Goal: Task Accomplishment & Management: Complete application form

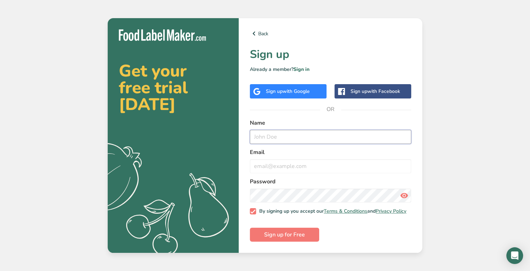
click at [277, 130] on input "text" at bounding box center [330, 137] width 161 height 14
type input "[PERSON_NAME]"
type input "[EMAIL_ADDRESS][DOMAIN_NAME]"
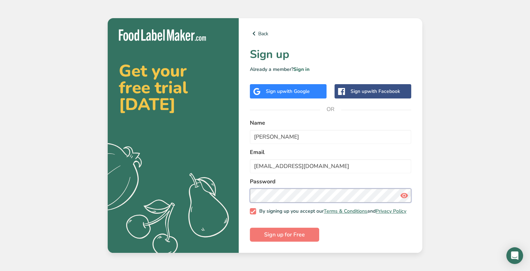
click at [250, 227] on button "Sign up for Free" at bounding box center [284, 234] width 69 height 14
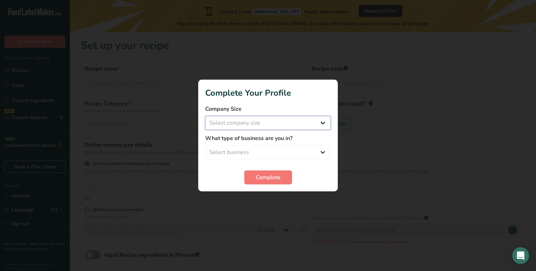
click at [268, 118] on select "Select company size Fewer than 10 Employees 10 to 50 Employees 51 to 500 Employ…" at bounding box center [268, 123] width 126 height 14
select select "1"
click at [205, 116] on select "Select company size Fewer than 10 Employees 10 to 50 Employees 51 to 500 Employ…" at bounding box center [268, 123] width 126 height 14
click at [264, 152] on select "Select business Packaged Food Manufacturer Restaurant & Cafe Bakery Meal Plans …" at bounding box center [268, 152] width 126 height 14
select select "1"
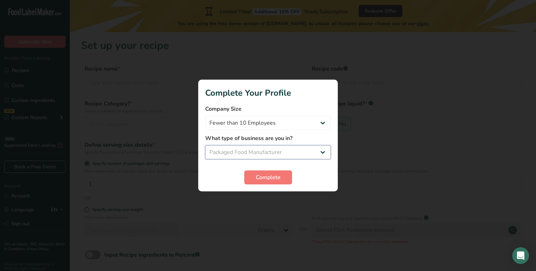
click at [205, 145] on select "Select business Packaged Food Manufacturer Restaurant & Cafe Bakery Meal Plans …" at bounding box center [268, 152] width 126 height 14
click at [271, 175] on span "Complete" at bounding box center [268, 177] width 25 height 8
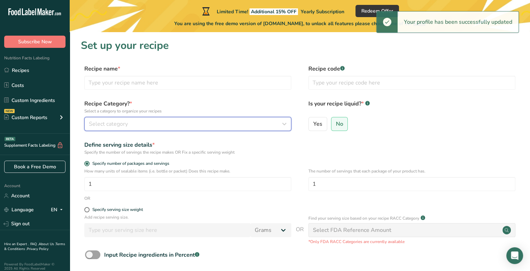
click at [164, 120] on div "Select category" at bounding box center [186, 124] width 194 height 8
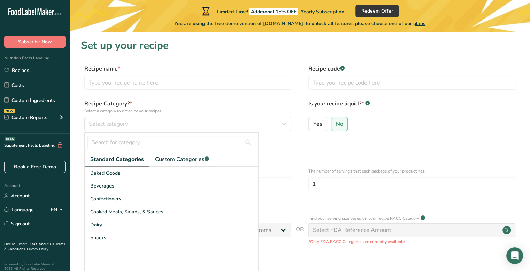
click at [114, 175] on span "Baked Goods" at bounding box center [105, 172] width 30 height 7
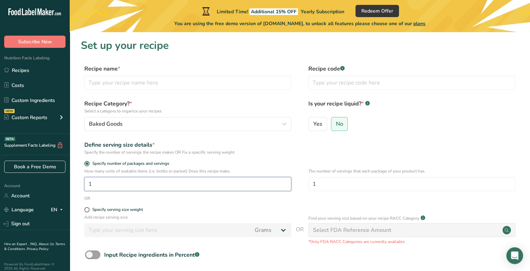
click at [110, 181] on input "1" at bounding box center [187, 184] width 207 height 14
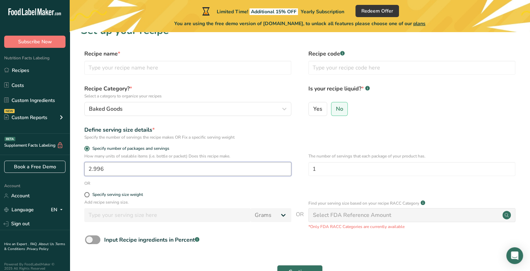
scroll to position [15, 0]
type input "2.996"
click at [179, 69] on input "E" at bounding box center [187, 67] width 207 height 14
type input "Energy Balls"
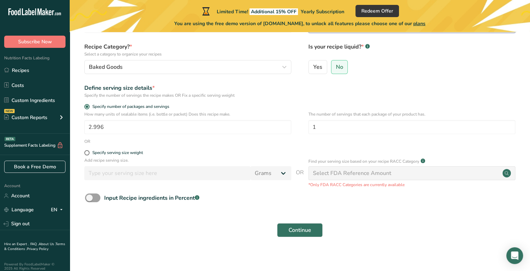
scroll to position [61, 0]
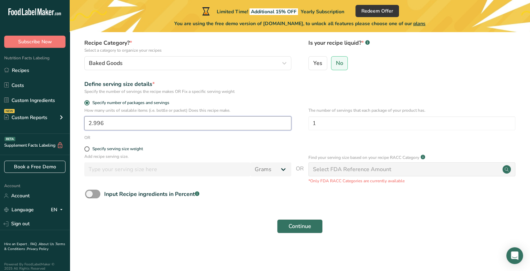
click at [156, 129] on input "2.996" at bounding box center [187, 123] width 207 height 14
click at [151, 127] on input "2.996" at bounding box center [187, 123] width 207 height 14
click at [109, 149] on div "Specify serving size weight" at bounding box center [117, 148] width 51 height 5
click at [89, 149] on input "Specify serving size weight" at bounding box center [86, 148] width 5 height 5
radio input "true"
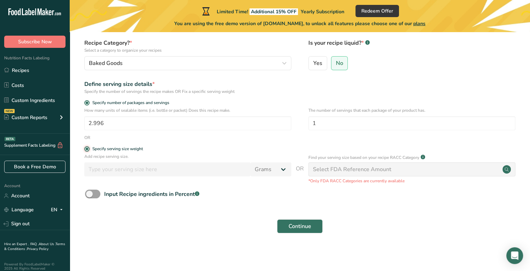
radio input "false"
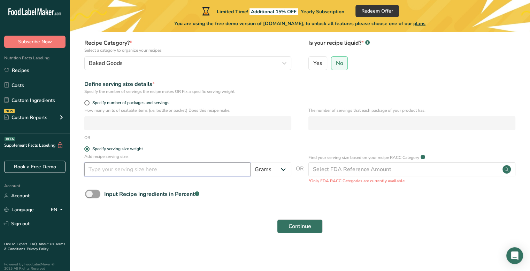
click at [152, 167] on input "number" at bounding box center [167, 169] width 166 height 14
type input "0.5"
click at [273, 164] on select "Grams kg mg mcg lb oz l mL fl oz tbsp tsp cup qt gallon" at bounding box center [271, 169] width 41 height 14
select select "5"
click at [251, 162] on select "Grams kg mg mcg lb oz l mL fl oz tbsp tsp cup qt gallon" at bounding box center [271, 169] width 41 height 14
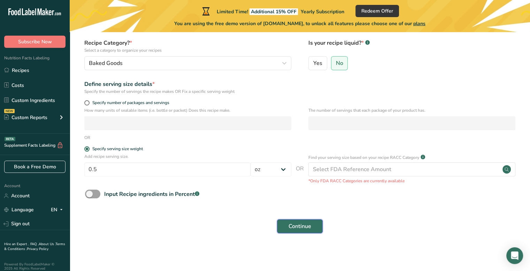
click at [286, 222] on button "Continue" at bounding box center [300, 226] width 46 height 14
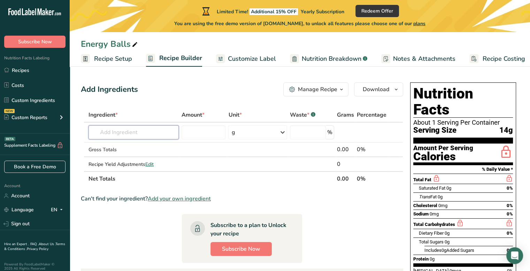
click at [137, 128] on input "text" at bounding box center [134, 132] width 90 height 14
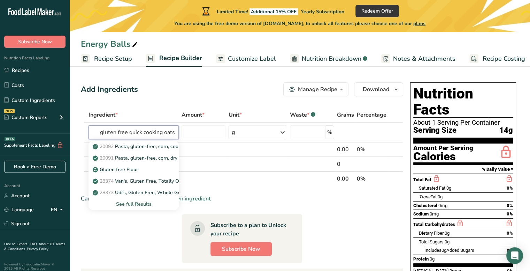
type input "gluten free quick cooking oats"
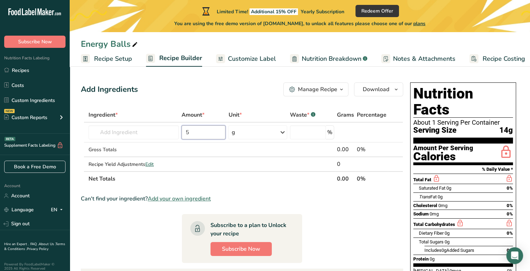
type input "5"
click at [257, 131] on div "g" at bounding box center [257, 132] width 59 height 14
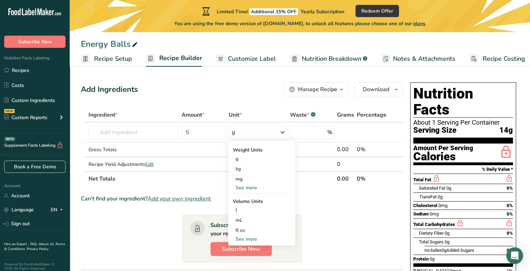
click at [239, 188] on div "See more" at bounding box center [262, 187] width 59 height 7
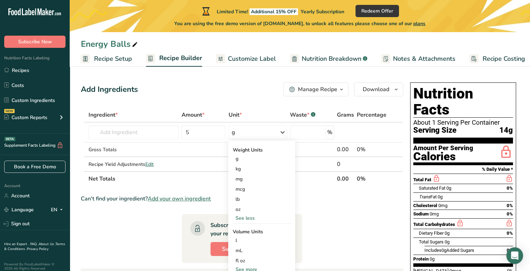
click at [240, 210] on div "oz" at bounding box center [262, 209] width 59 height 10
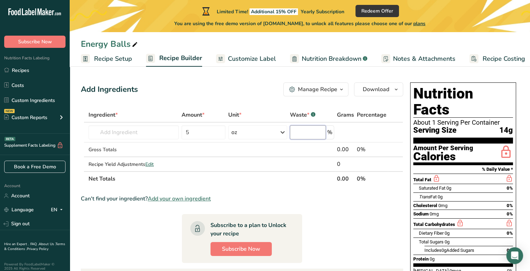
click at [307, 133] on input "number" at bounding box center [308, 132] width 36 height 14
type input "0"
click at [126, 130] on input "text" at bounding box center [134, 132] width 90 height 14
type input "f"
click at [157, 130] on input "gluten free oats" at bounding box center [134, 132] width 90 height 14
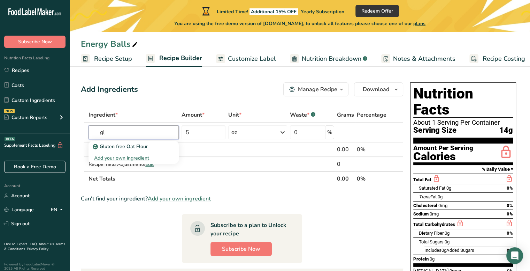
type input "g"
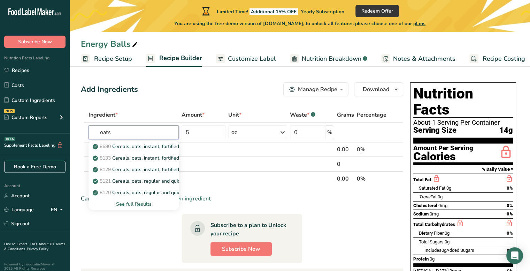
type input "oats"
click at [142, 204] on div "See full Results" at bounding box center [133, 203] width 79 height 7
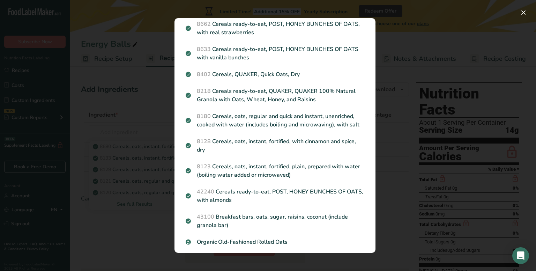
scroll to position [324, 0]
click at [151, 117] on div "Search results modal" at bounding box center [268, 135] width 536 height 271
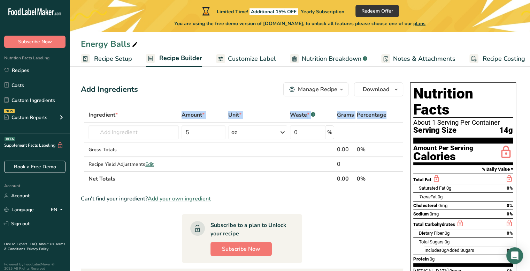
drag, startPoint x: 135, startPoint y: 118, endPoint x: 130, endPoint y: 134, distance: 17.0
click at [130, 134] on table "Ingredient * Amount * Unit * Waste * .a-a{fill:#347362;}.b-a{fill:#fff;} Grams …" at bounding box center [242, 146] width 323 height 78
click at [130, 134] on input "text" at bounding box center [134, 132] width 90 height 14
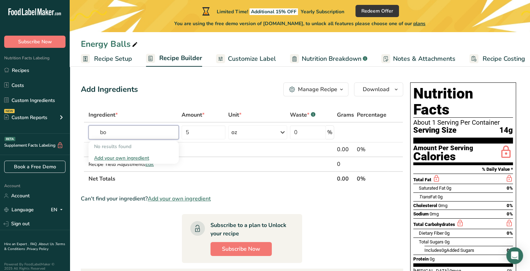
type input "b"
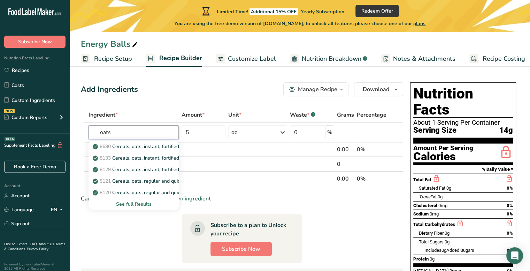
type input "oats"
click at [137, 204] on div "See full Results" at bounding box center [133, 203] width 79 height 7
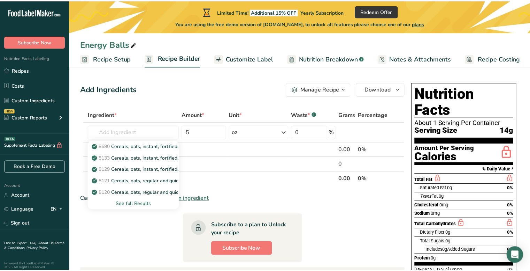
scroll to position [333, 0]
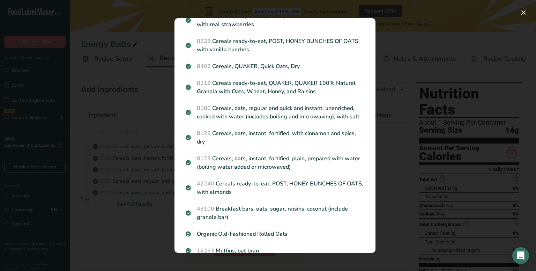
click at [311, 70] on p "8402 Cereals, QUAKER, Quick Oats, Dry" at bounding box center [275, 66] width 179 height 8
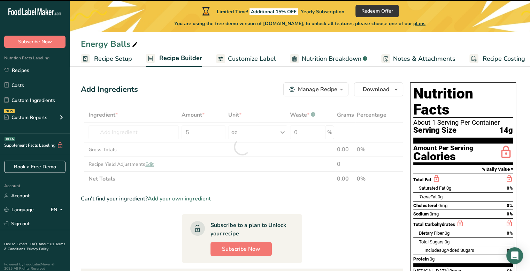
type input "0"
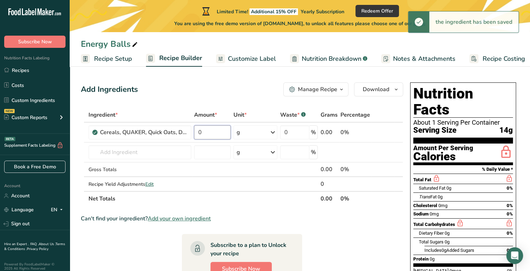
click at [206, 131] on input "0" at bounding box center [212, 132] width 37 height 14
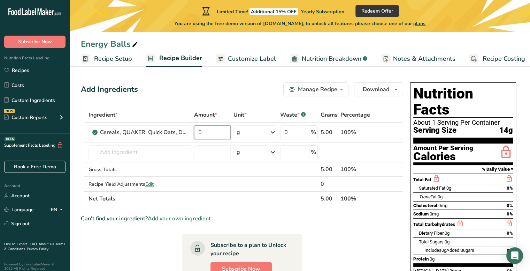
type input "5"
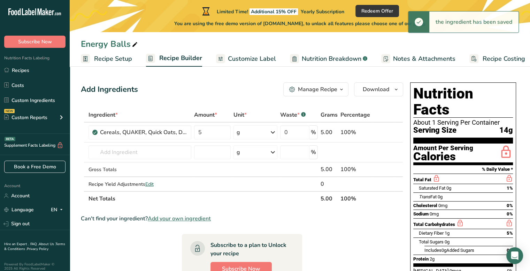
click at [272, 134] on icon at bounding box center [273, 132] width 8 height 13
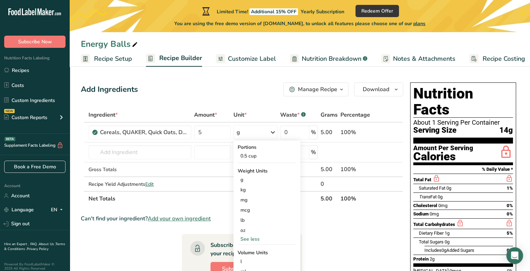
click at [245, 229] on div "oz" at bounding box center [267, 230] width 59 height 10
